Goal: Transaction & Acquisition: Purchase product/service

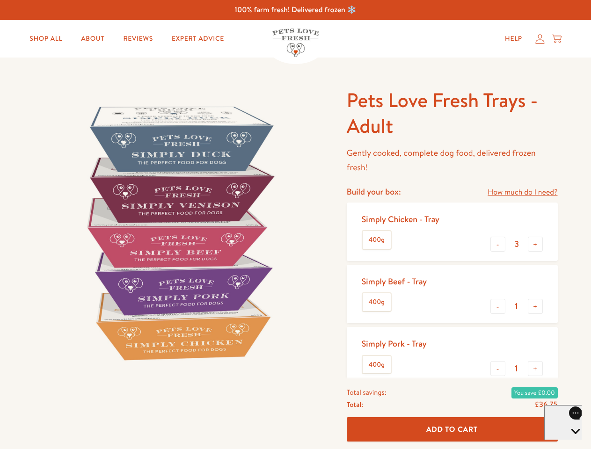
click at [295, 225] on img at bounding box center [179, 232] width 290 height 290
click at [522, 192] on link "How much do I need?" at bounding box center [522, 192] width 70 height 13
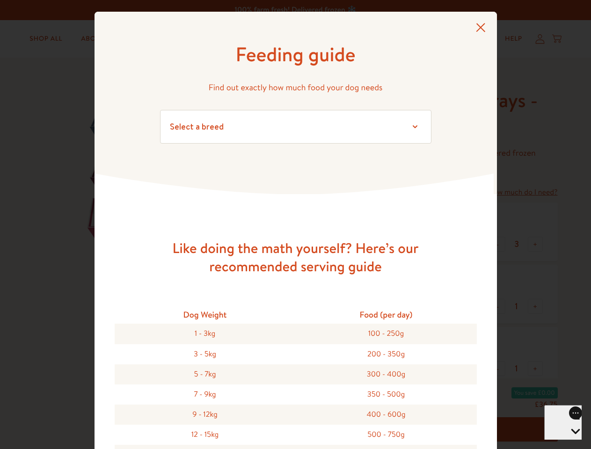
click at [498, 244] on div "Feeding guide Find out exactly how much food your dog needs Select a breed Affe…" at bounding box center [295, 224] width 591 height 449
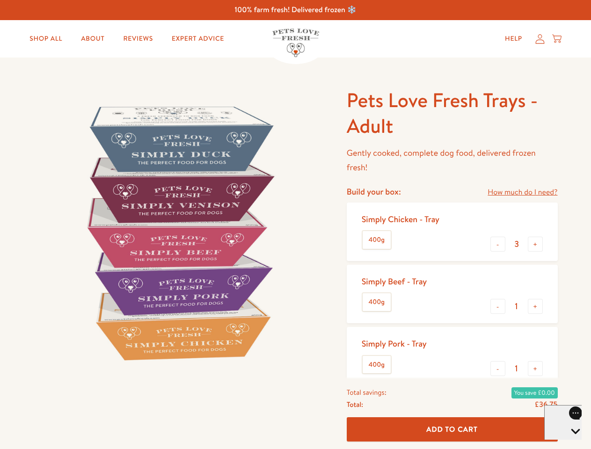
click at [535, 244] on button "+" at bounding box center [535, 244] width 15 height 15
type input "4"
click at [498, 306] on button "-" at bounding box center [497, 306] width 15 height 15
click at [535, 306] on button "+" at bounding box center [535, 306] width 15 height 15
type input "1"
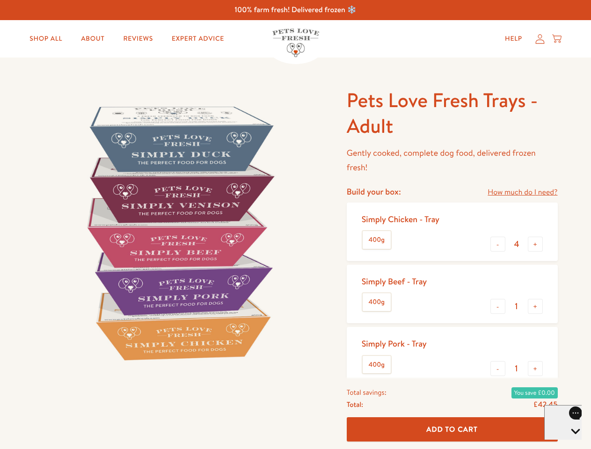
click at [498, 369] on button "-" at bounding box center [497, 368] width 15 height 15
click at [535, 369] on button "+" at bounding box center [535, 368] width 15 height 15
type input "1"
click at [452, 429] on span "Add To Cart" at bounding box center [451, 429] width 51 height 10
click at [571, 443] on icon "Open gorgias live chat" at bounding box center [575, 447] width 9 height 9
